Goal: Find specific page/section: Find specific page/section

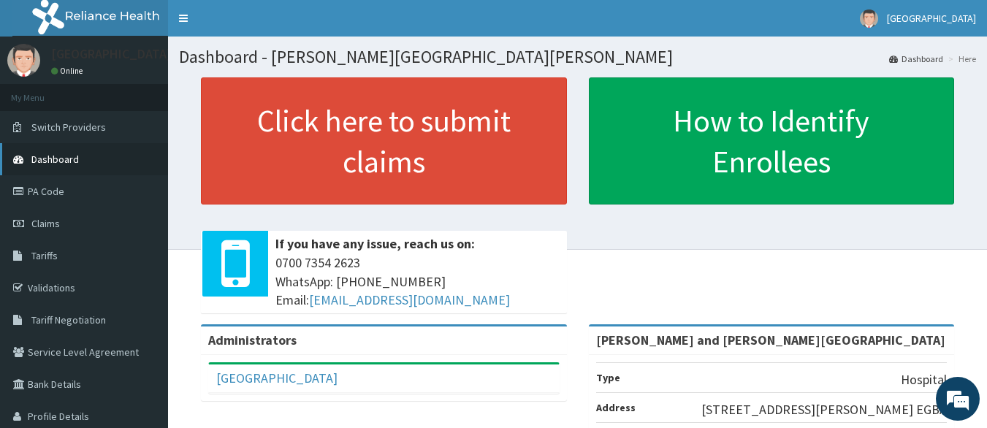
click at [56, 164] on span "Dashboard" at bounding box center [55, 159] width 48 height 13
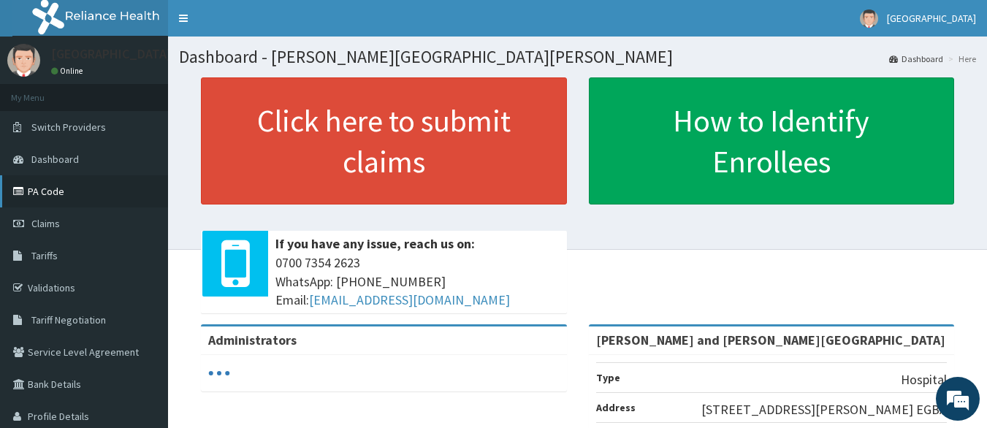
click at [39, 193] on link "PA Code" at bounding box center [84, 191] width 168 height 32
click at [45, 186] on link "PA Code" at bounding box center [84, 191] width 168 height 32
